Goal: Find specific page/section: Find specific page/section

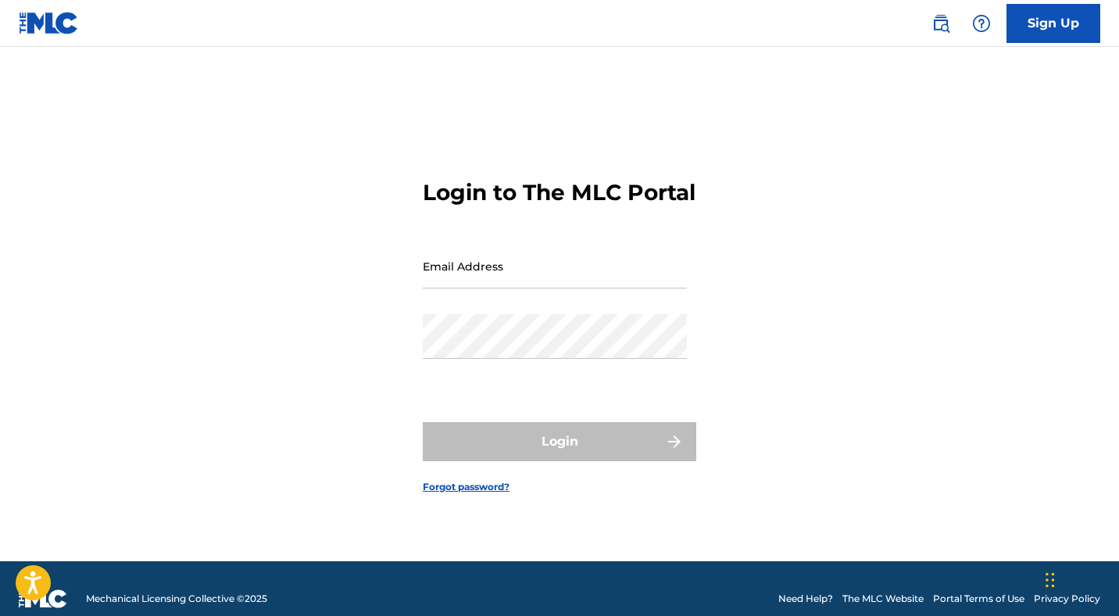
click at [471, 288] on input "Email Address" at bounding box center [555, 266] width 264 height 45
type input "[PERSON_NAME][EMAIL_ADDRESS][DOMAIN_NAME]"
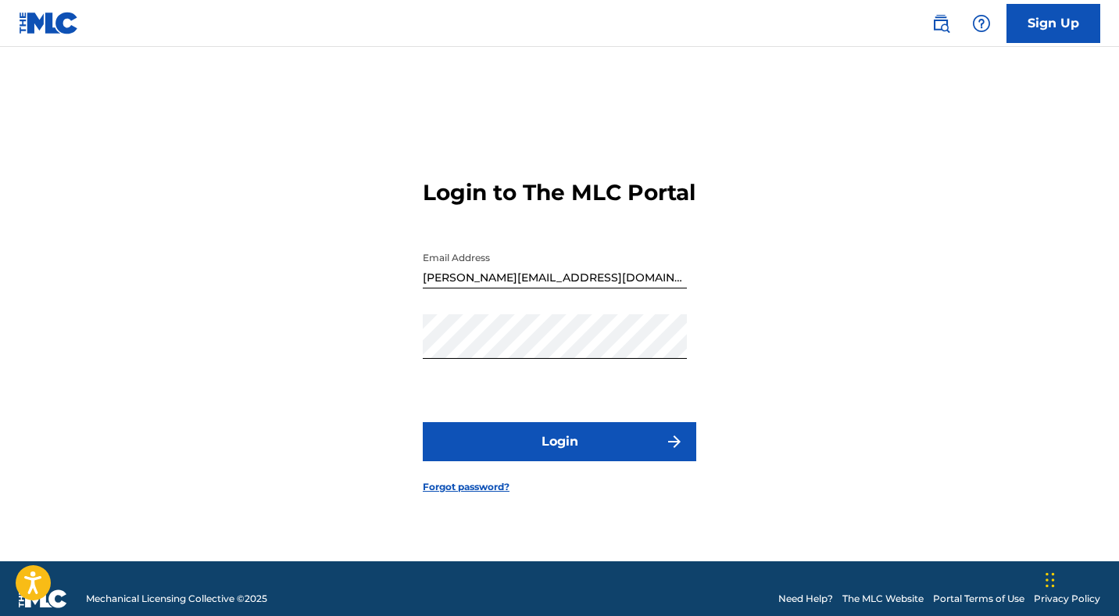
click at [562, 453] on button "Login" at bounding box center [560, 441] width 274 height 39
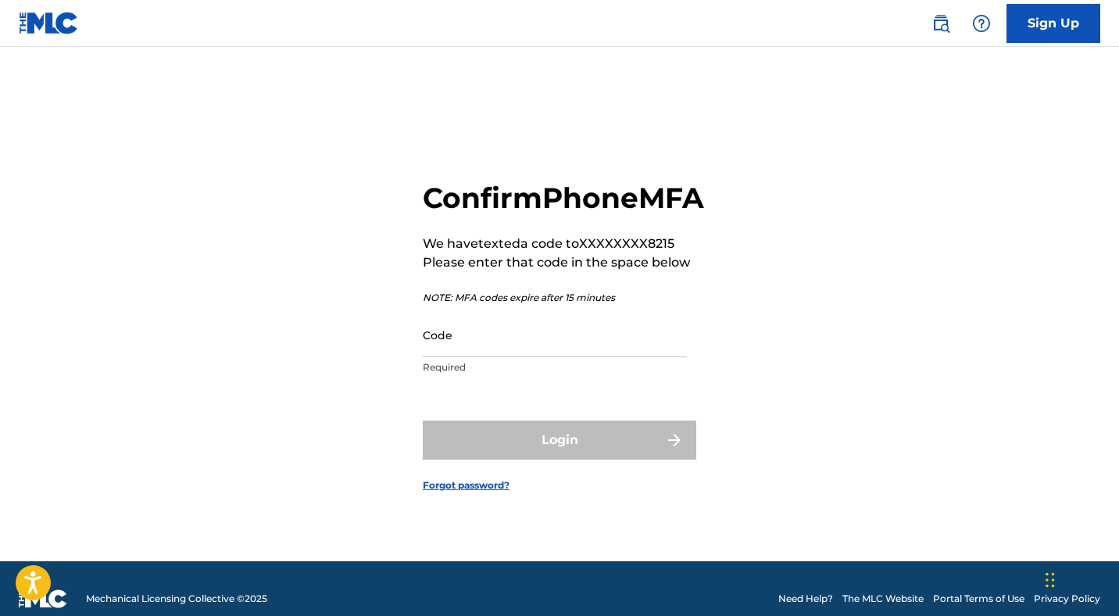
click at [501, 357] on input "Code" at bounding box center [555, 335] width 264 height 45
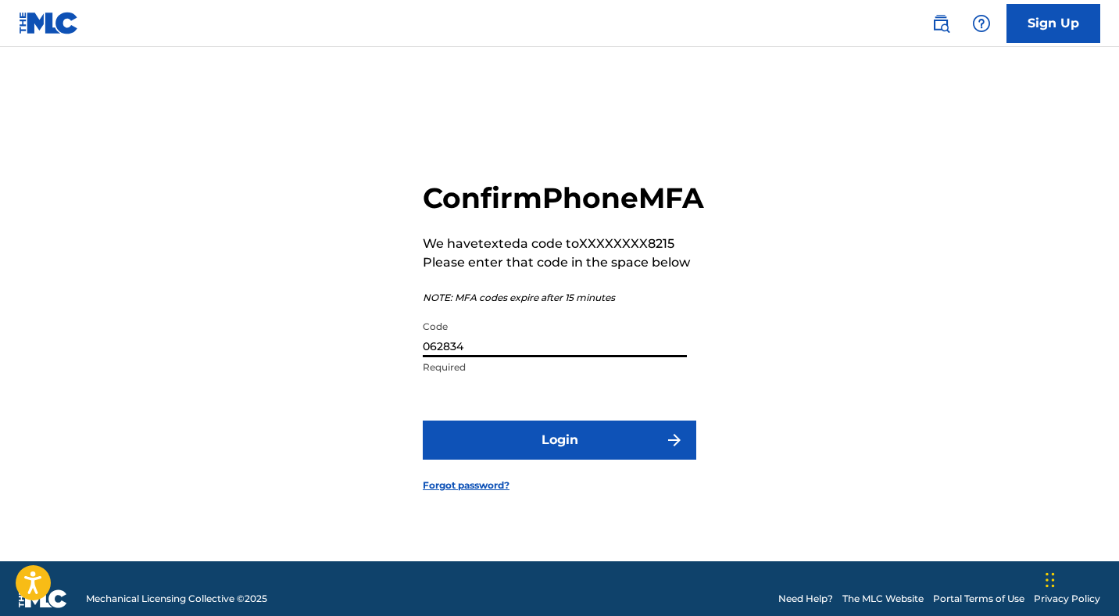
type input "062834"
click at [569, 460] on button "Login" at bounding box center [560, 440] width 274 height 39
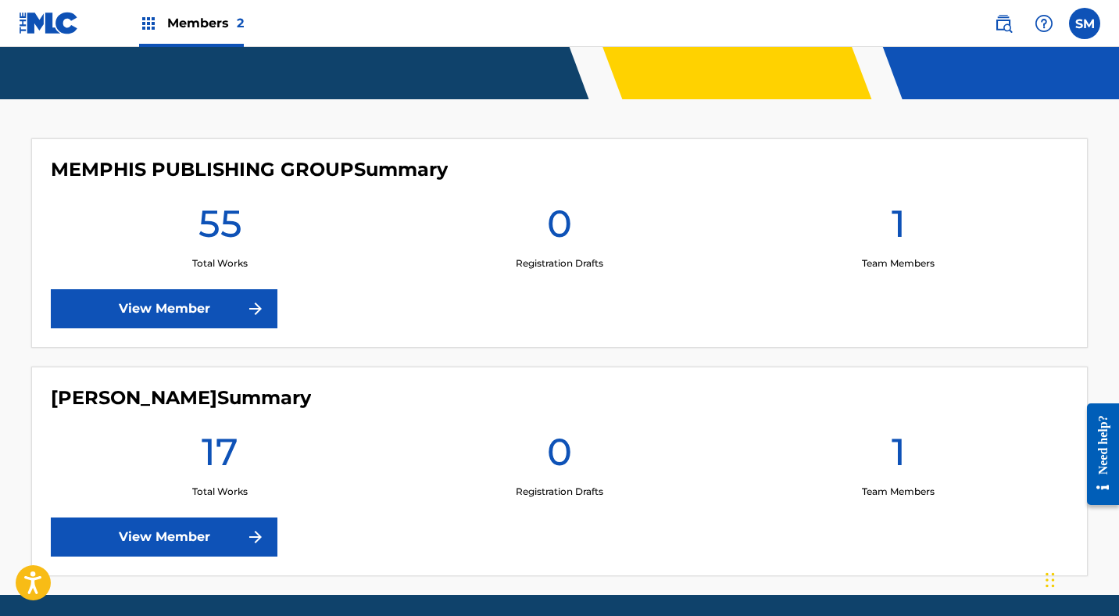
scroll to position [413, 0]
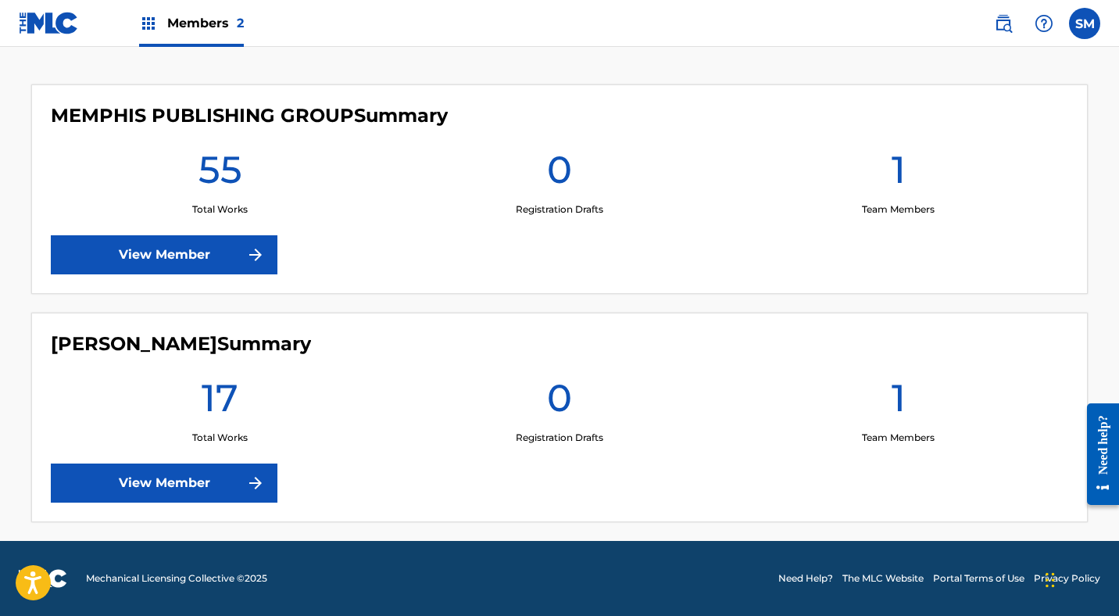
click at [195, 481] on link "View Member" at bounding box center [164, 482] width 227 height 39
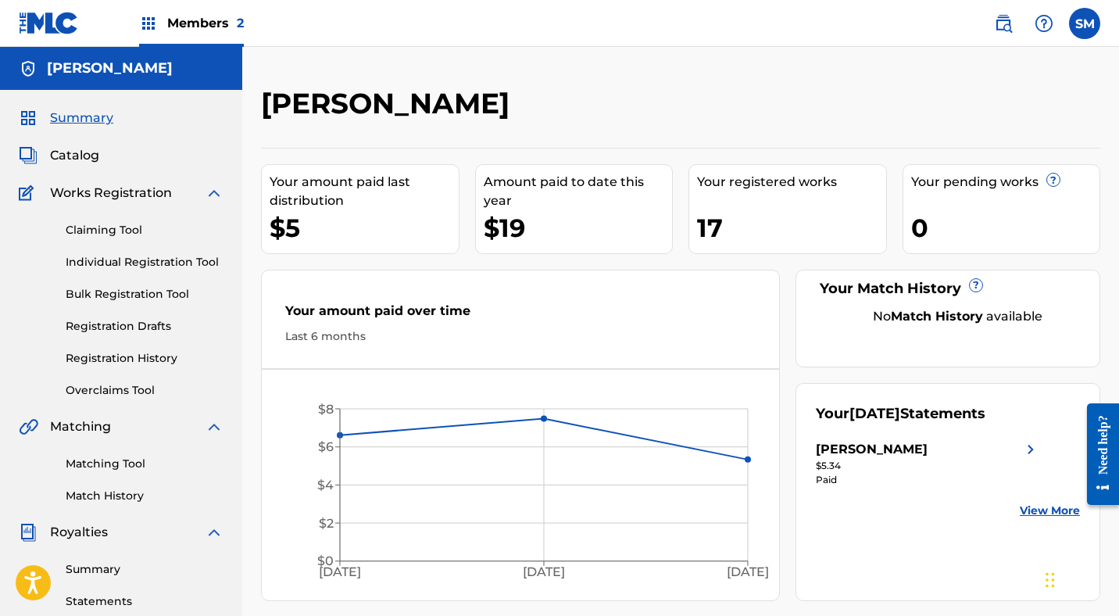
click at [152, 19] on img at bounding box center [148, 23] width 19 height 19
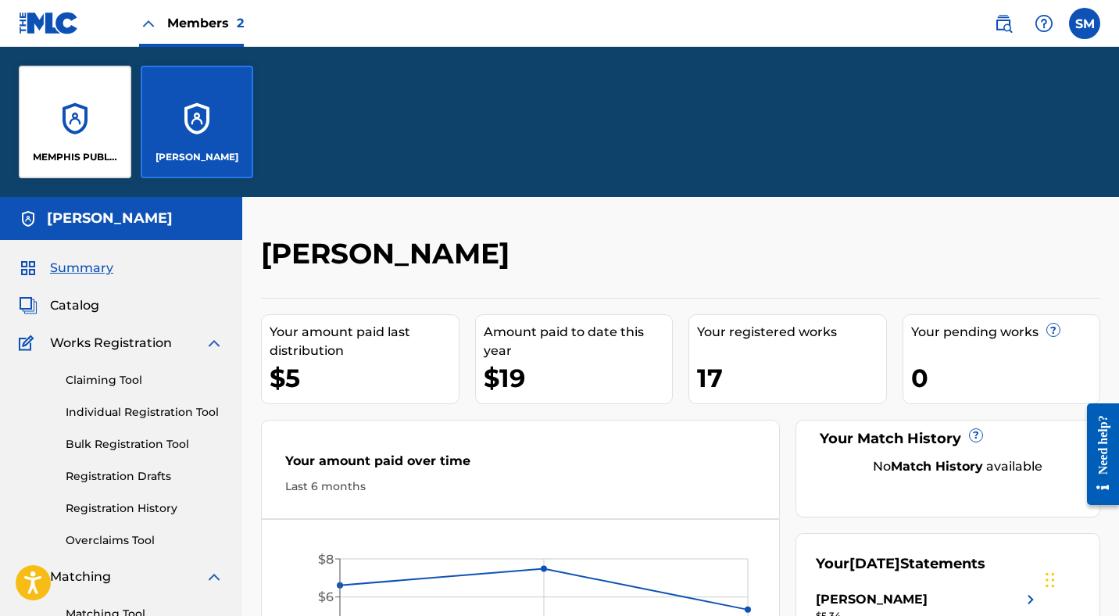
click at [77, 124] on div "MEMPHIS PUBLISHING GROUP" at bounding box center [75, 122] width 113 height 113
